Goal: Information Seeking & Learning: Learn about a topic

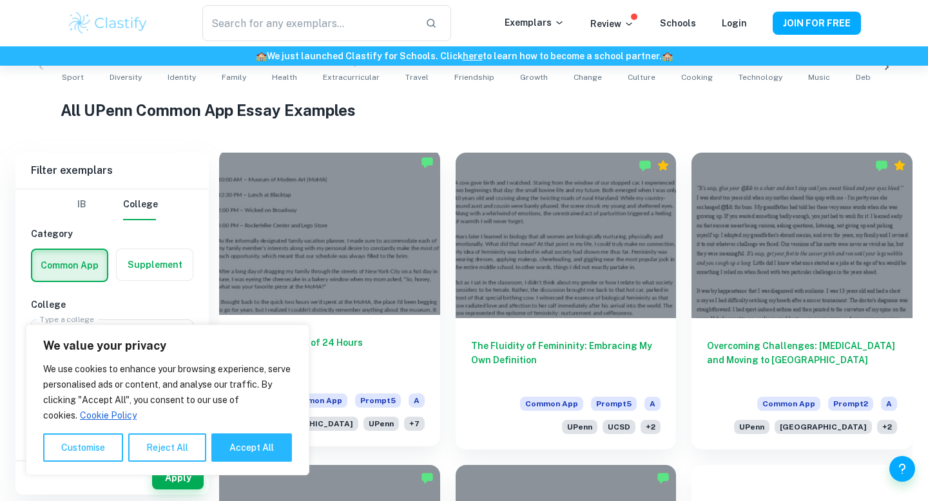
click at [371, 338] on h6 "Making the Most of 24 Hours" at bounding box center [330, 357] width 190 height 43
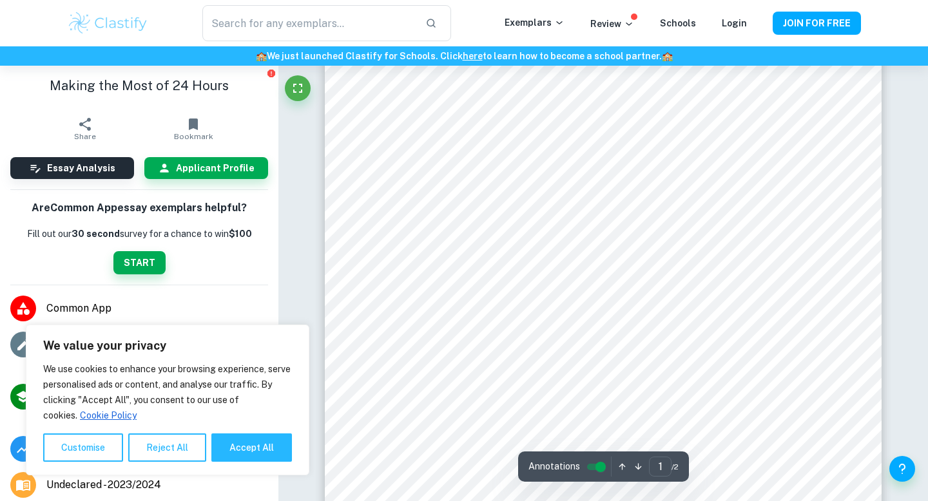
scroll to position [521, 0]
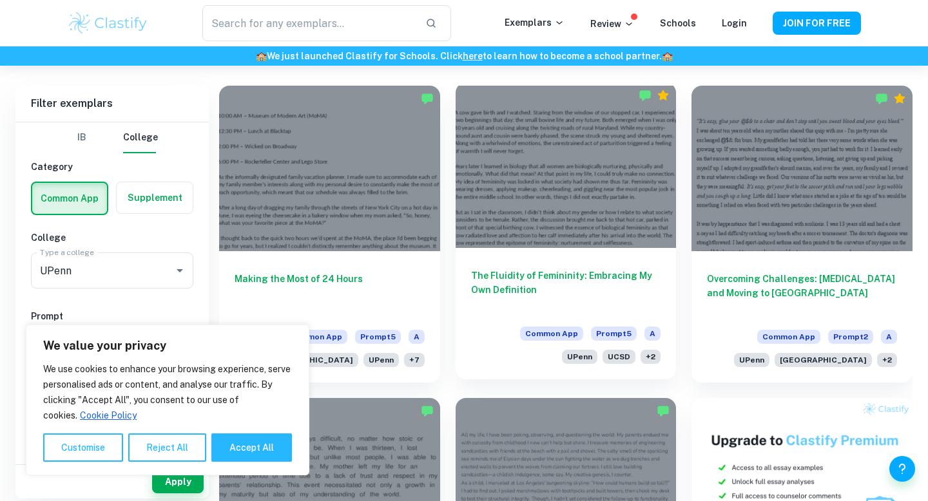
scroll to position [352, 0]
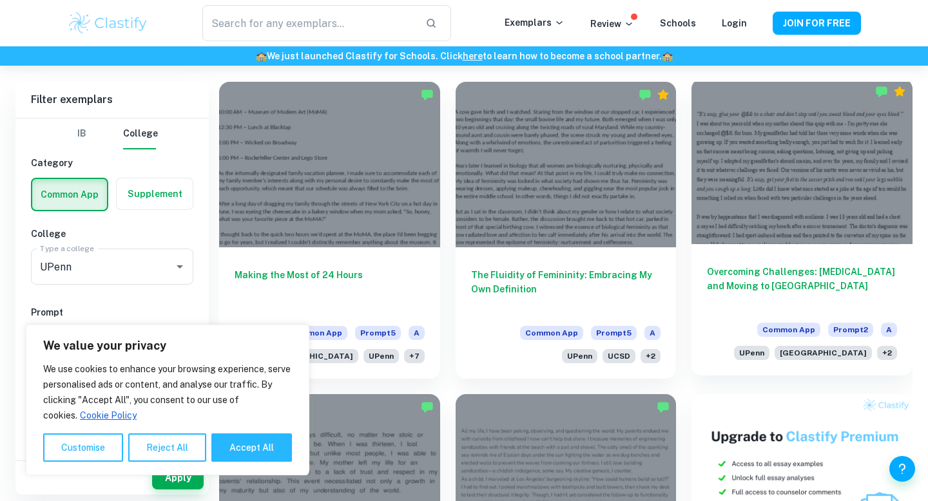
click at [735, 277] on h6 "Overcoming Challenges: [MEDICAL_DATA] and Moving to [GEOGRAPHIC_DATA]" at bounding box center [802, 286] width 190 height 43
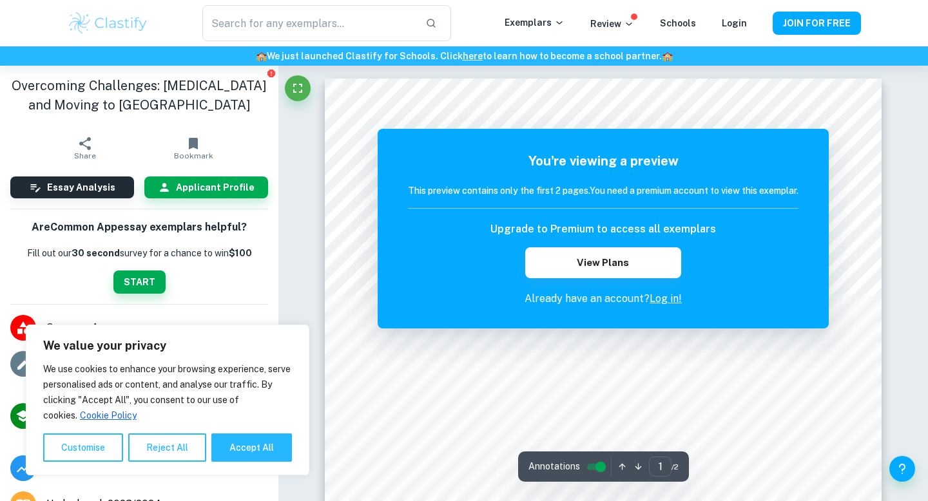
click at [544, 185] on h6 "This preview contains only the first 2 pages. You need a premium account to vie…" at bounding box center [603, 191] width 391 height 14
